Goal: Find specific page/section: Find specific page/section

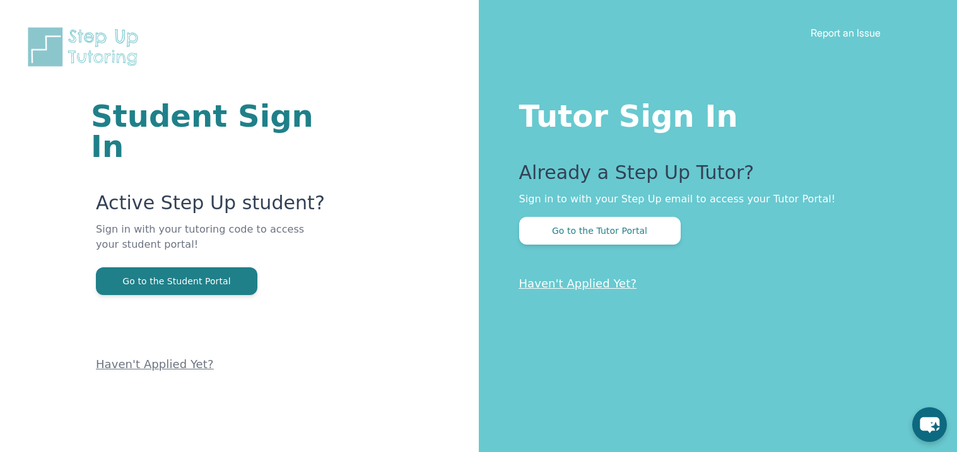
click at [661, 216] on div "Already a Step Up Tutor? Sign in to with your Step Up email to access your Tuto…" at bounding box center [713, 202] width 388 height 83
click at [660, 221] on button "Go to the Tutor Portal" at bounding box center [599, 231] width 161 height 28
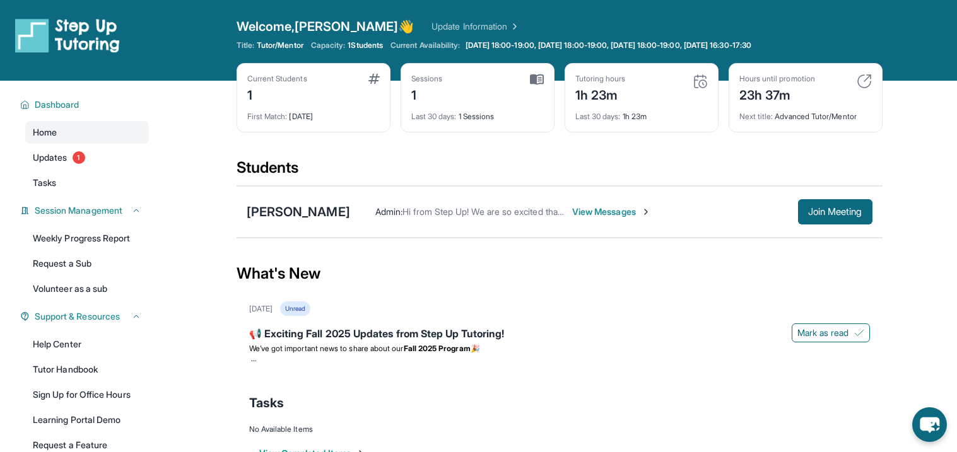
click at [609, 205] on div "Admin : Hi from Step Up! We are so excited that you are matched with one anothe…" at bounding box center [611, 211] width 522 height 25
click at [607, 211] on span "View Messages" at bounding box center [611, 212] width 79 height 13
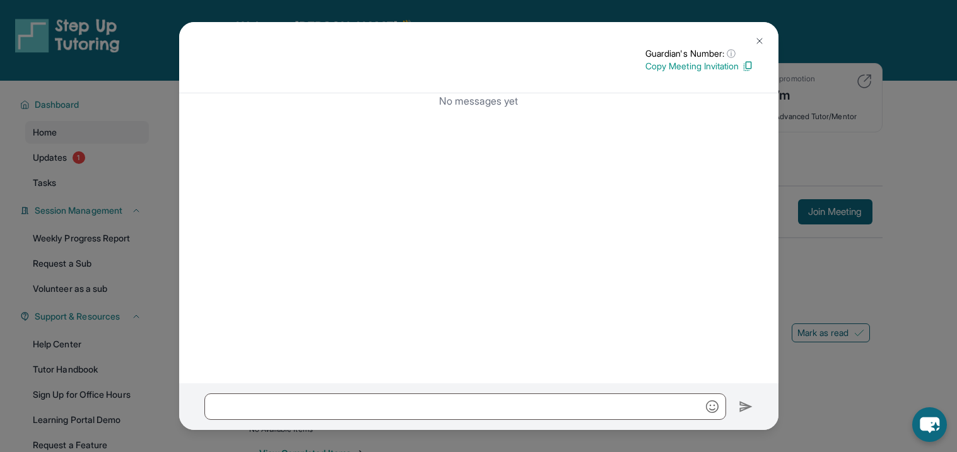
click at [762, 42] on img at bounding box center [759, 41] width 10 height 10
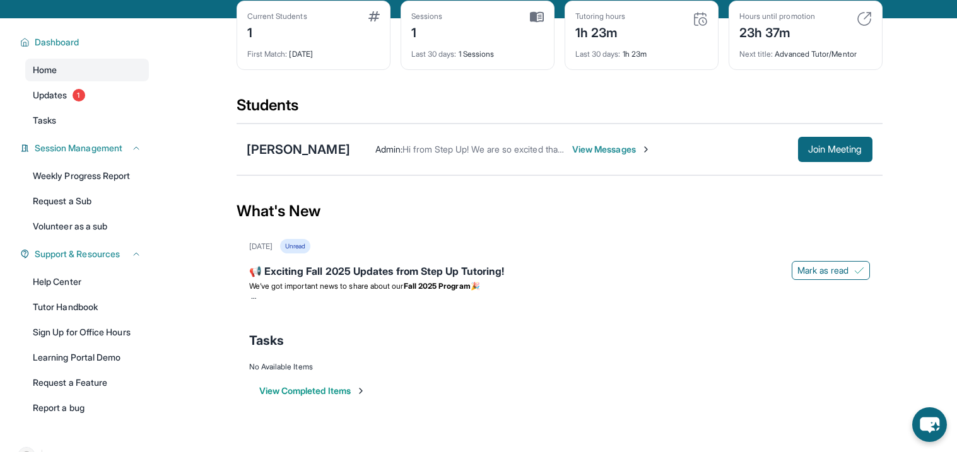
scroll to position [64, 0]
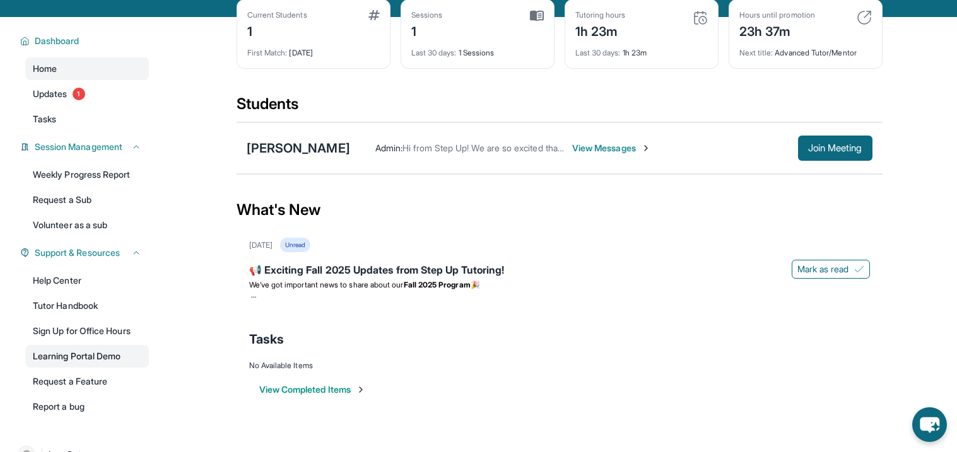
click at [112, 354] on link "Learning Portal Demo" at bounding box center [87, 356] width 124 height 23
click at [42, 95] on span "Updates" at bounding box center [50, 94] width 35 height 13
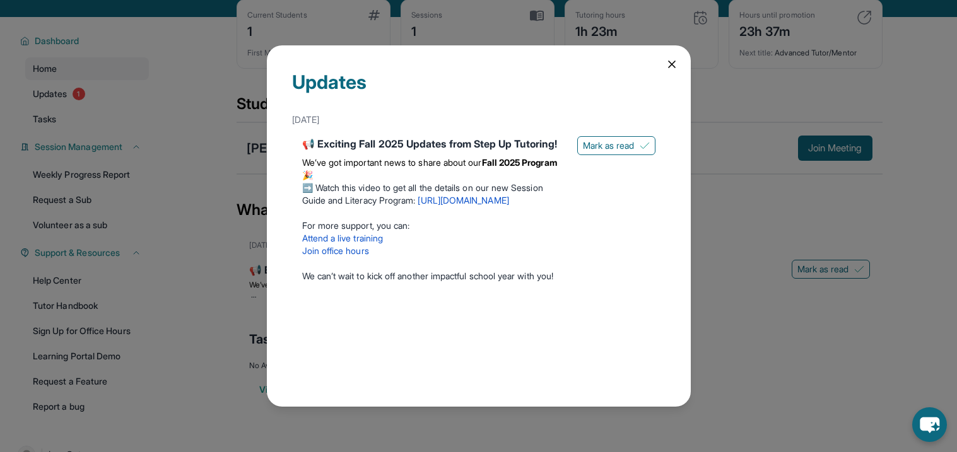
click at [668, 69] on icon at bounding box center [671, 64] width 13 height 13
